Goal: Task Accomplishment & Management: Use online tool/utility

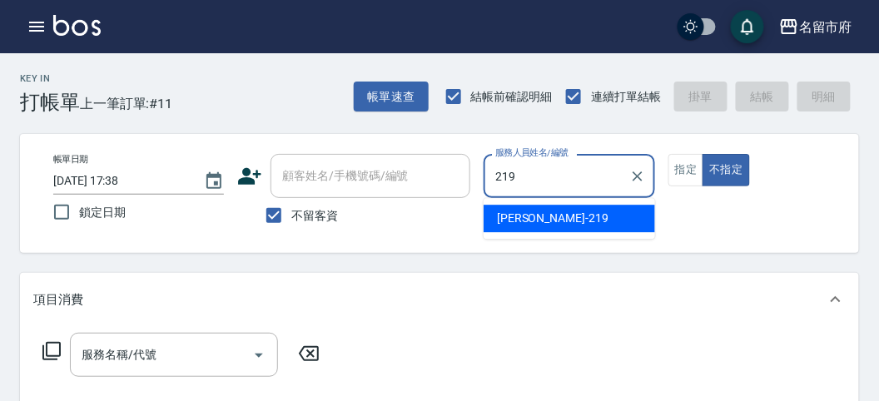
type input "[PERSON_NAME]-219"
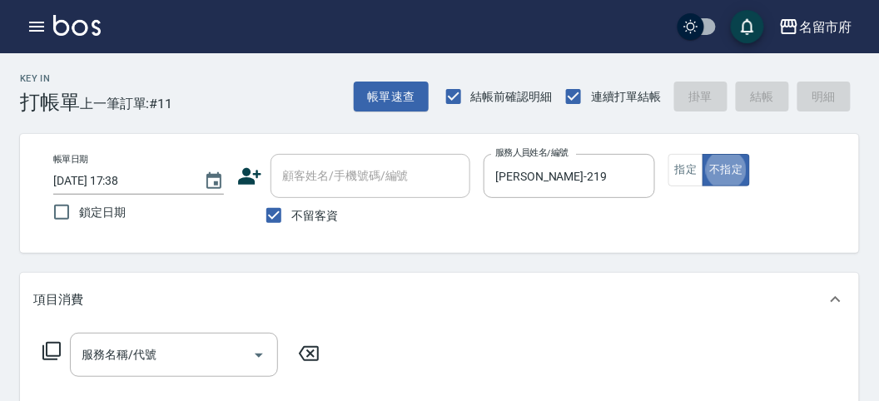
type button "false"
click at [52, 354] on icon at bounding box center [52, 351] width 20 height 20
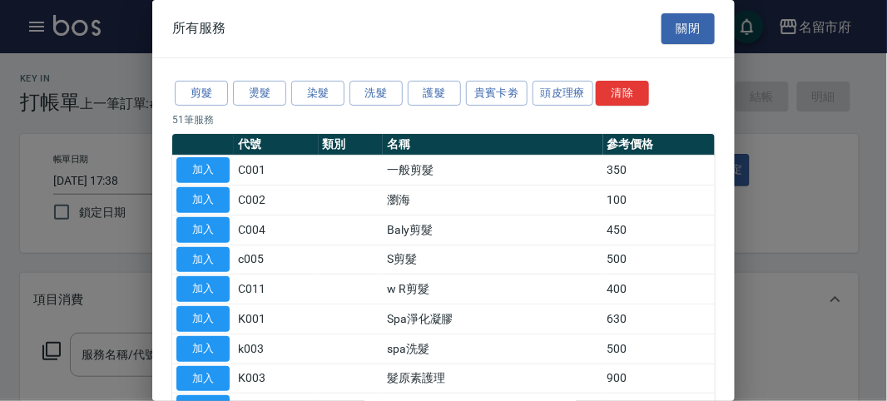
click at [370, 112] on p "51 筆服務" at bounding box center [443, 119] width 543 height 15
click at [376, 94] on button "洗髮" at bounding box center [376, 94] width 53 height 26
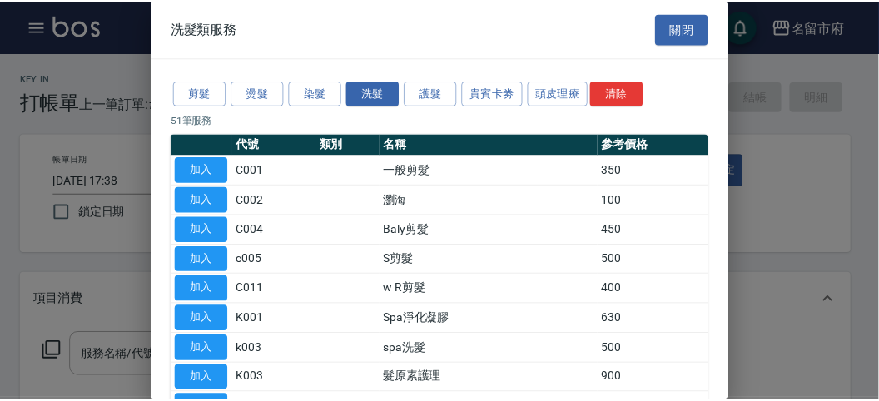
scroll to position [51, 0]
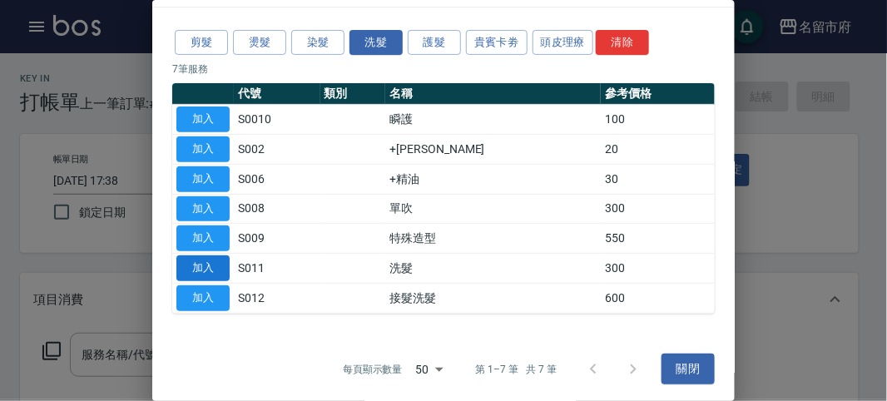
click at [216, 260] on button "加入" at bounding box center [202, 269] width 53 height 26
type input "洗髮(S011)"
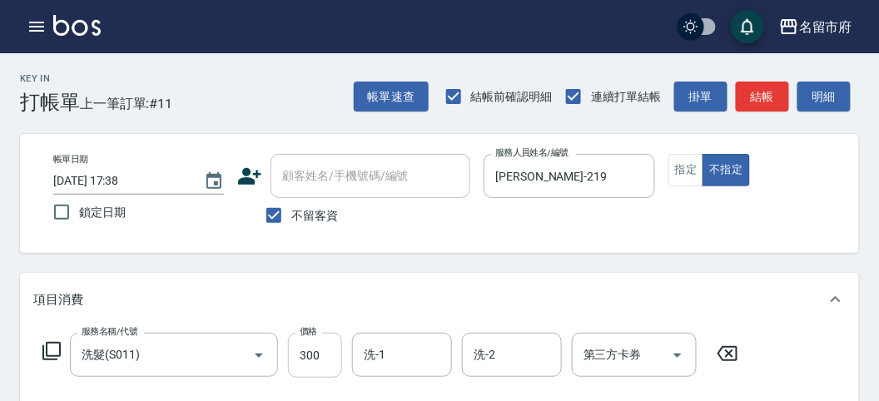
click at [327, 352] on input "300" at bounding box center [315, 355] width 54 height 45
type input "350"
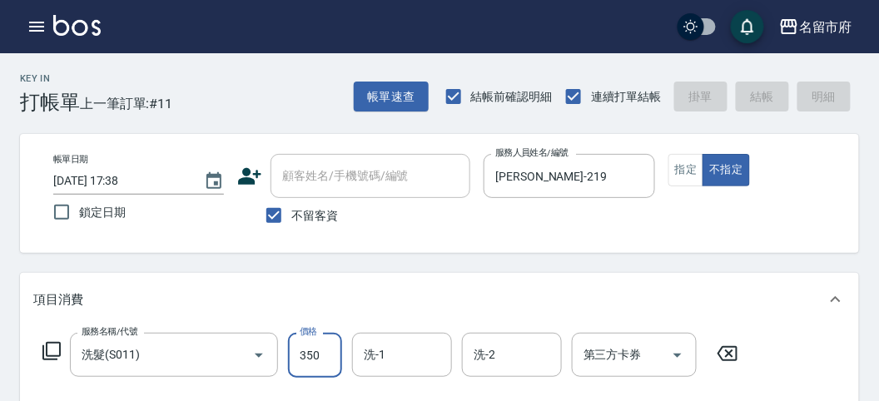
type input "[DATE] 18:10"
